Goal: Transaction & Acquisition: Purchase product/service

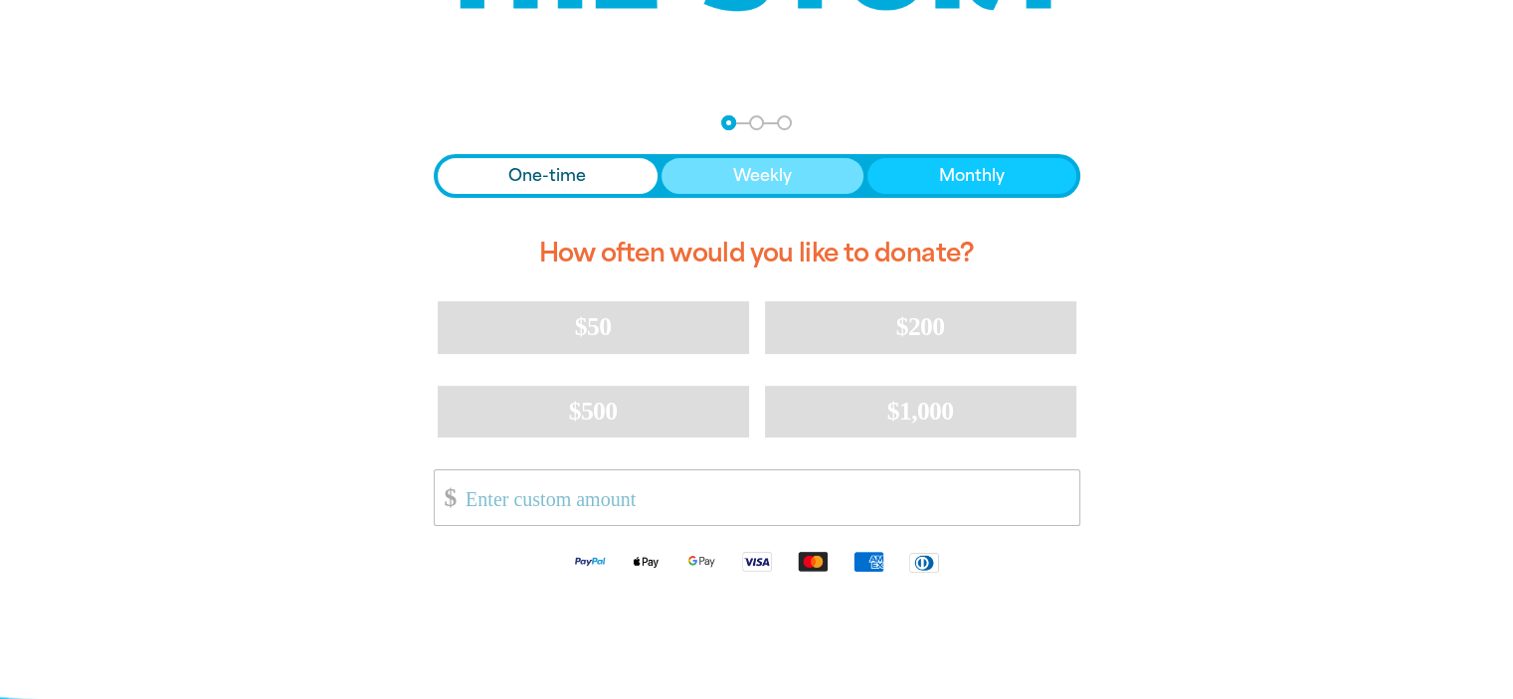
scroll to position [341, 0]
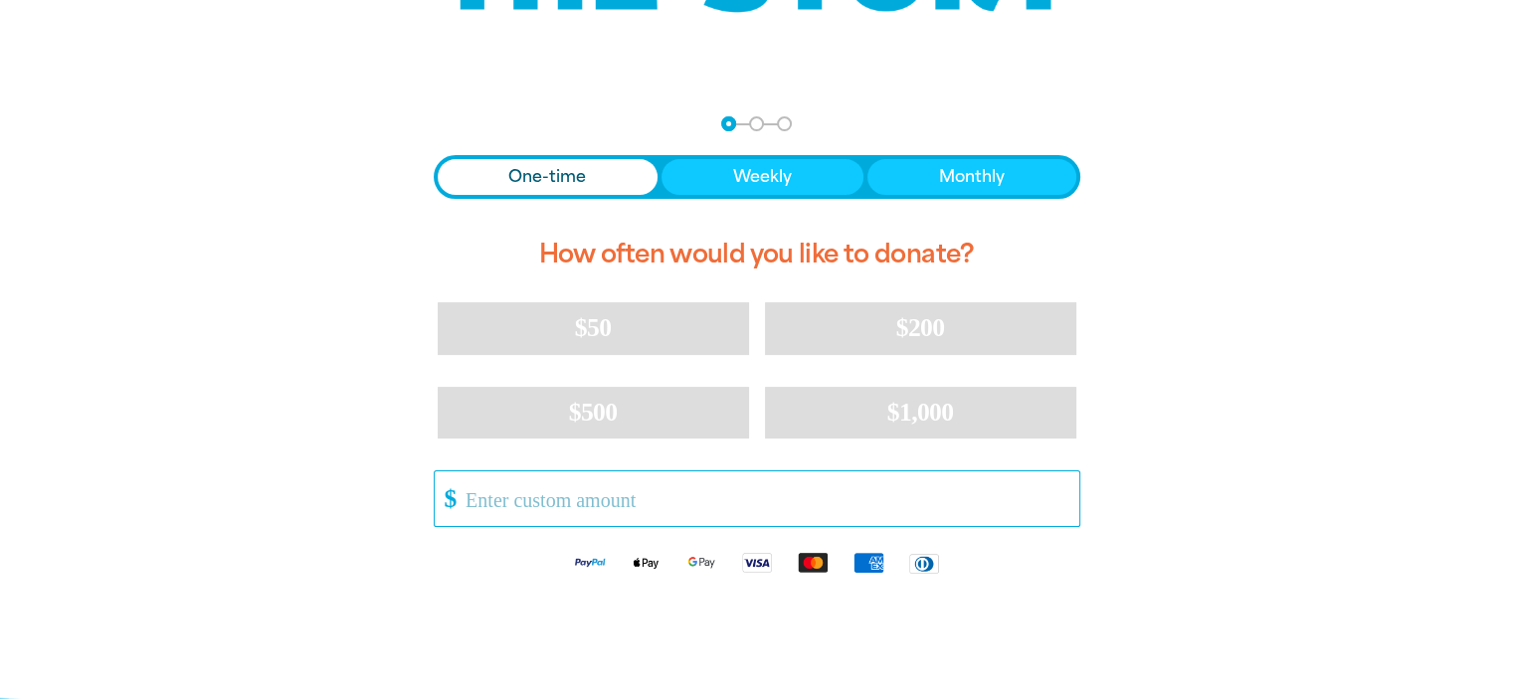
click at [550, 503] on input "Other Amount" at bounding box center [765, 499] width 627 height 55
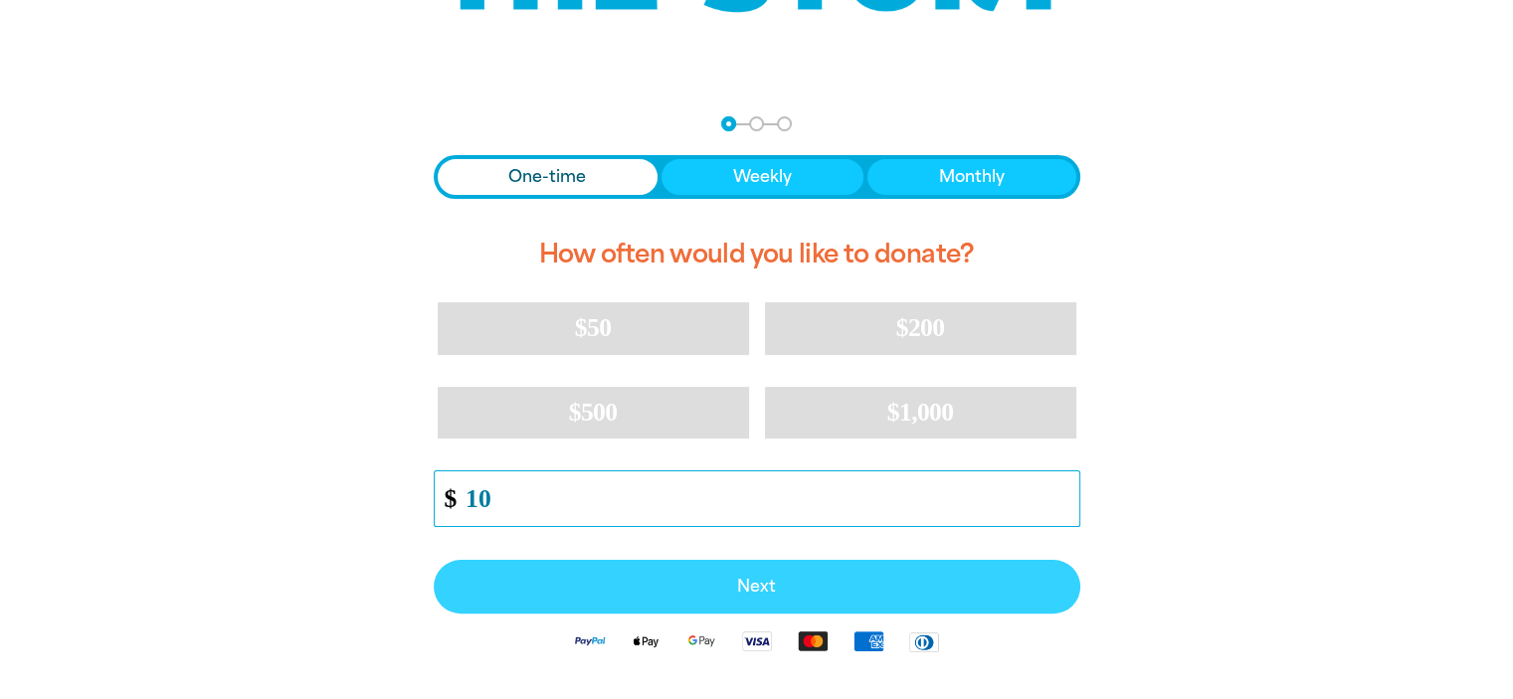
type input "10"
click at [633, 582] on span "Next" at bounding box center [757, 587] width 603 height 16
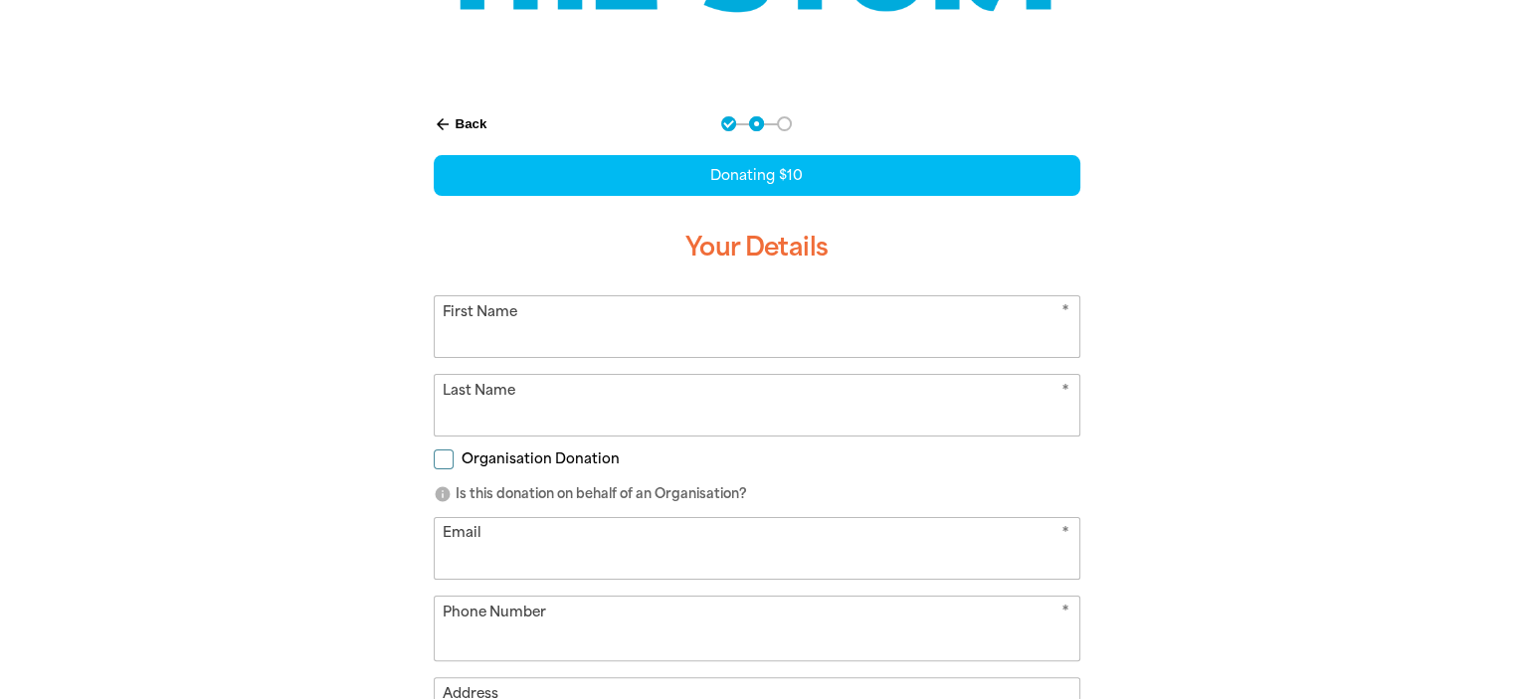
select select "AU"
click at [586, 340] on input "First Name" at bounding box center [757, 326] width 645 height 61
type input "Stu"
type input "[PERSON_NAME]"
click at [499, 537] on input "Email" at bounding box center [757, 548] width 645 height 61
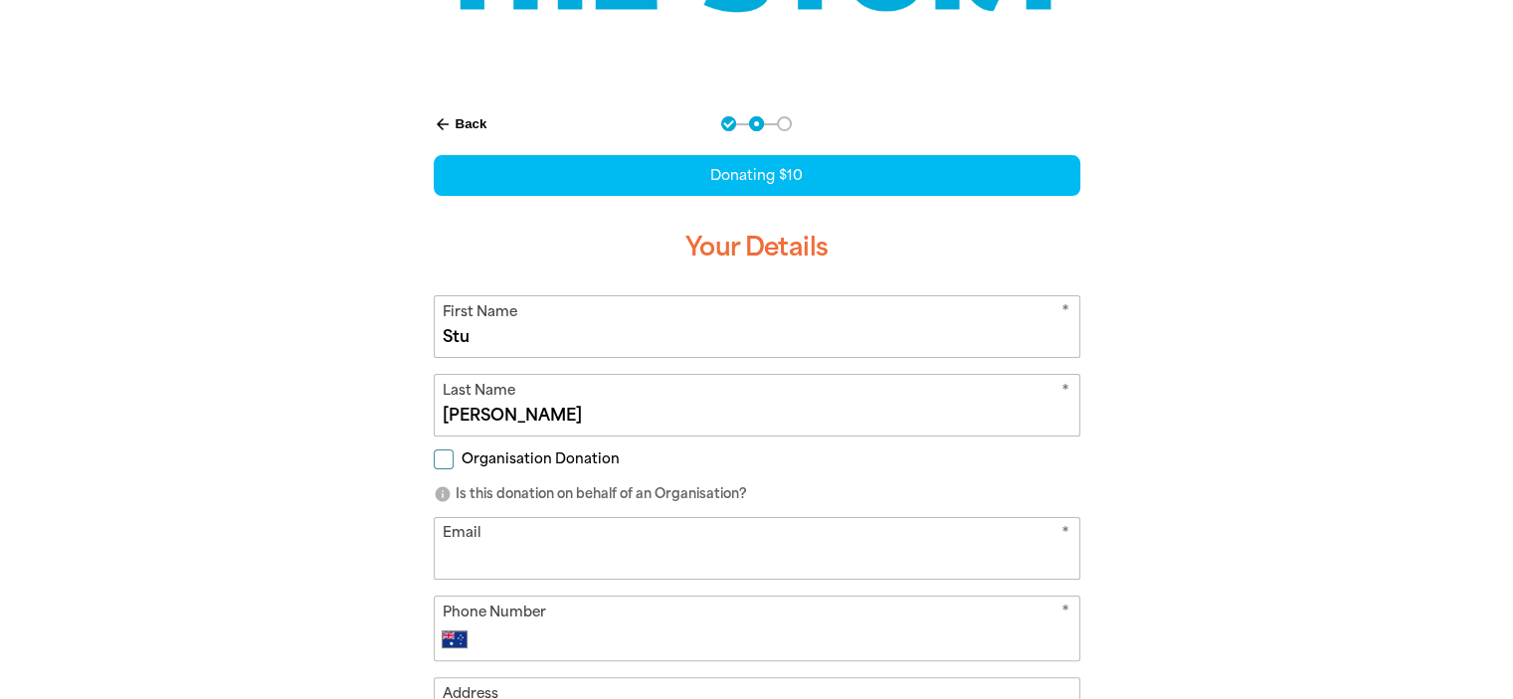
type input "[PERSON_NAME][EMAIL_ADDRESS][PERSON_NAME][DOMAIN_NAME]"
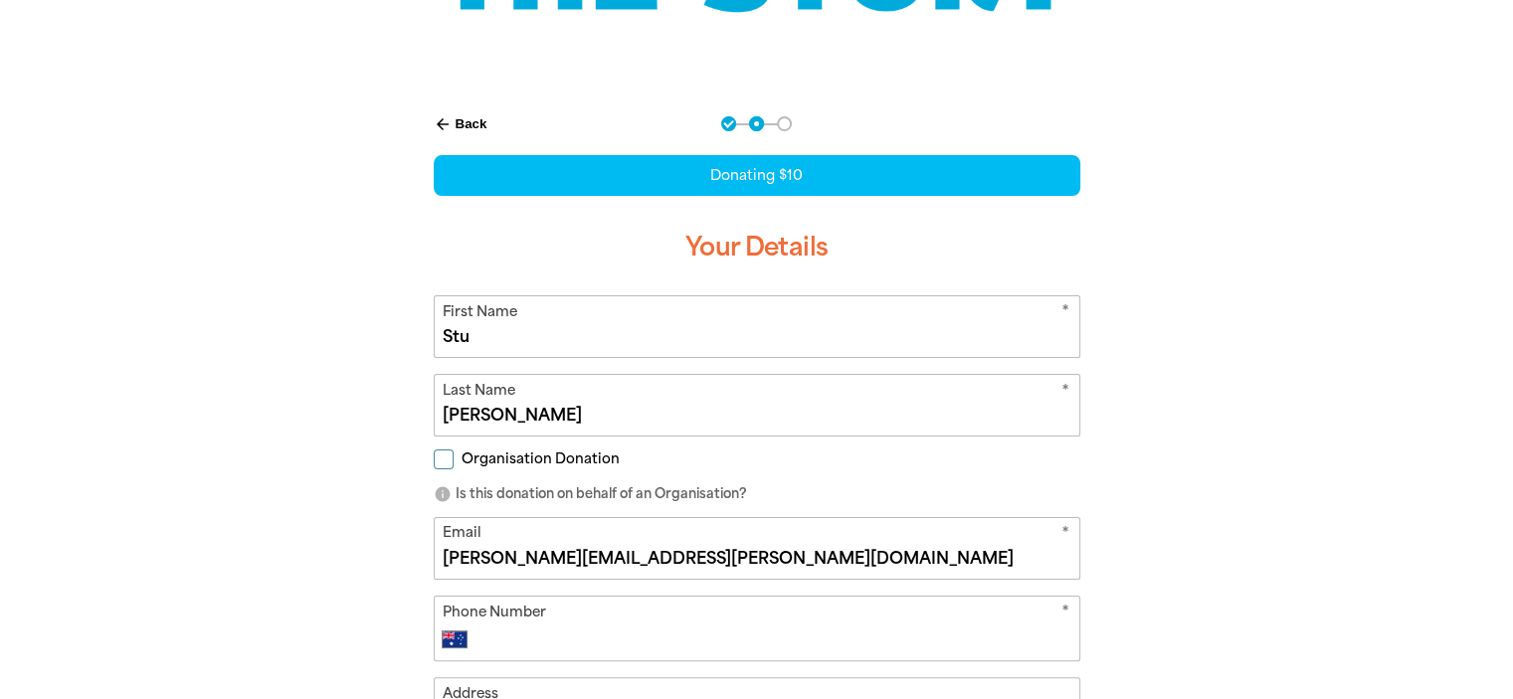
click at [561, 656] on div "* Phone Number International [GEOGRAPHIC_DATA] [GEOGRAPHIC_DATA] [GEOGRAPHIC_DA…" at bounding box center [757, 629] width 647 height 66
click at [577, 636] on input "Phone Number" at bounding box center [777, 640] width 588 height 24
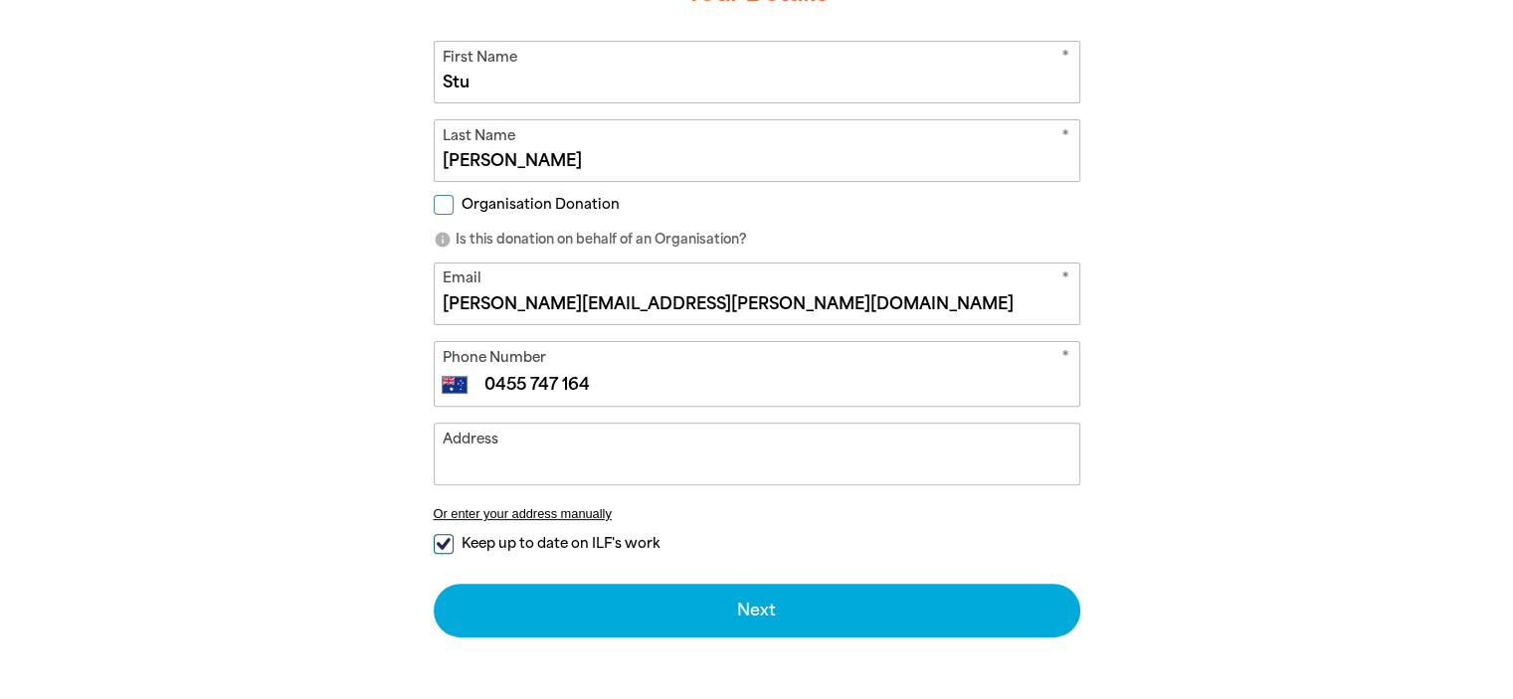
scroll to position [632, 0]
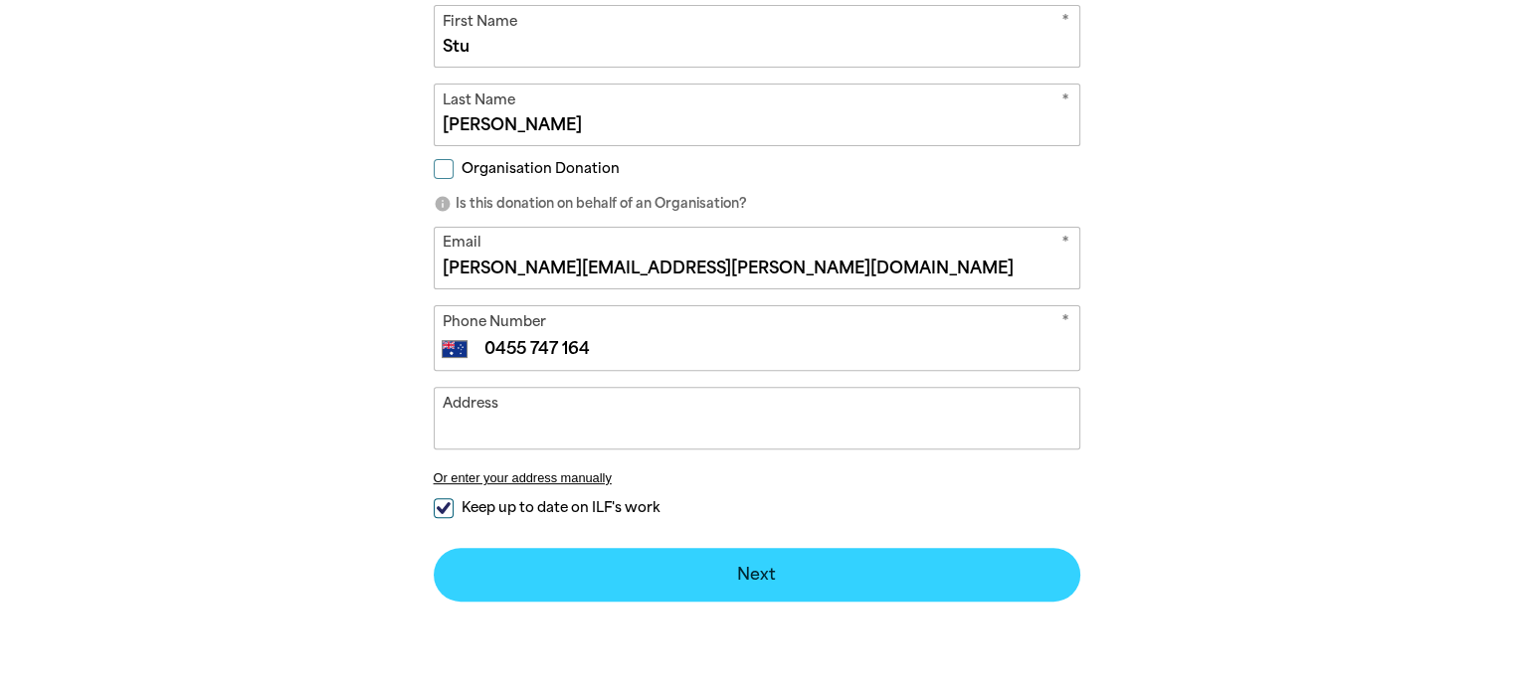
type input "0455 747 164"
click at [657, 569] on button "Next chevron_right" at bounding box center [757, 575] width 647 height 54
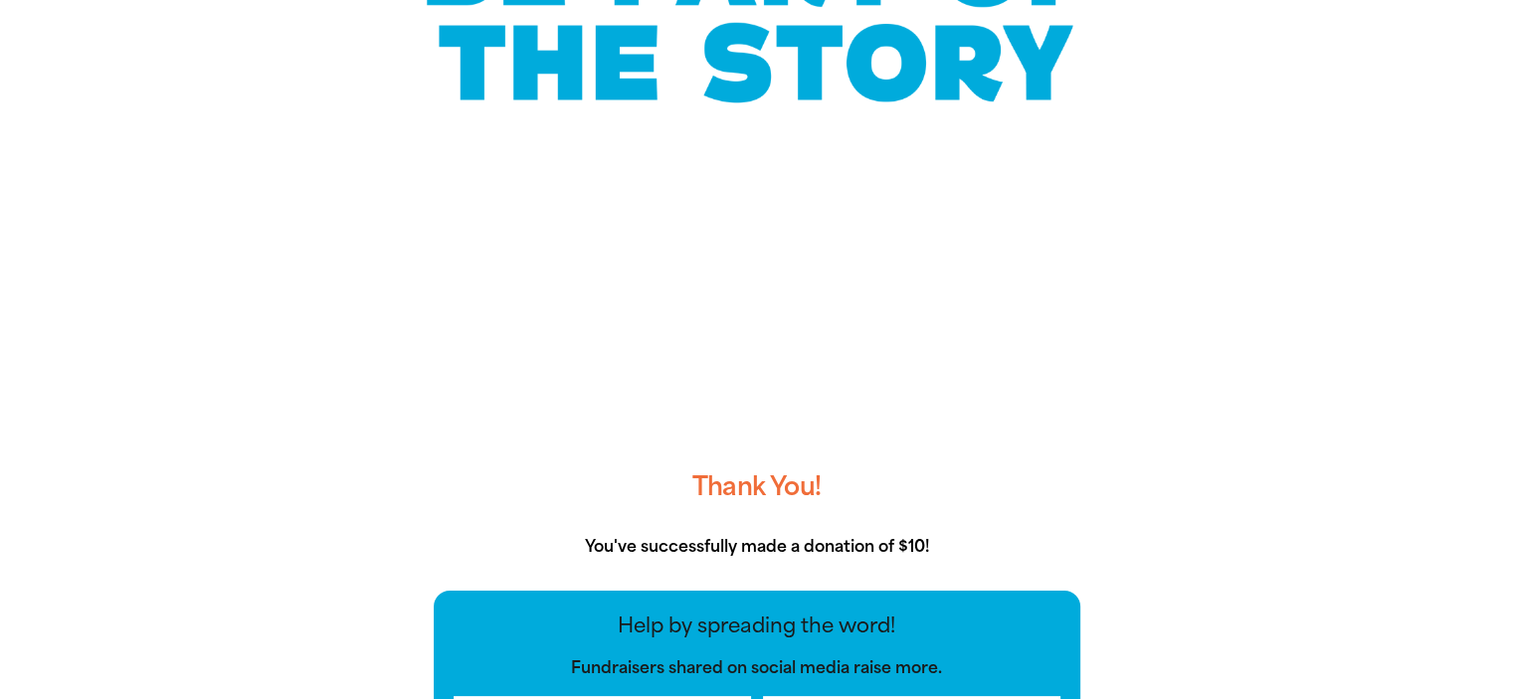
scroll to position [250, 0]
